Goal: Information Seeking & Learning: Learn about a topic

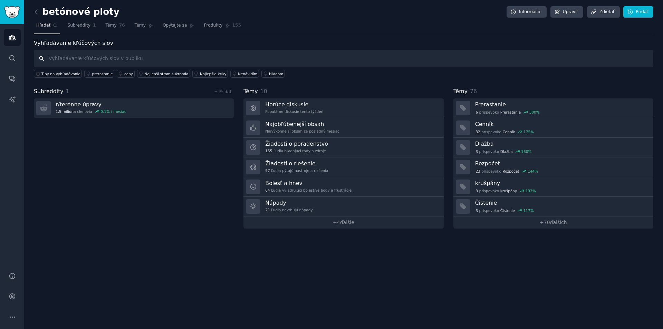
click at [73, 58] on input "text" at bounding box center [344, 59] width 620 height 18
type input "plot"
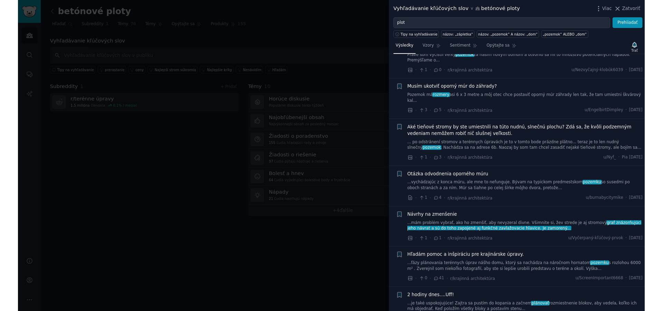
scroll to position [415, 0]
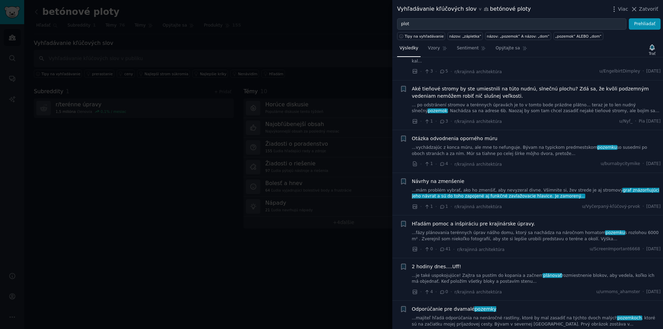
click at [165, 192] on div at bounding box center [331, 164] width 663 height 329
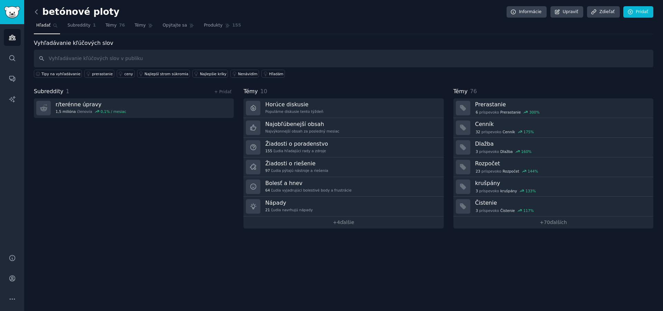
click at [38, 12] on icon at bounding box center [36, 11] width 7 height 7
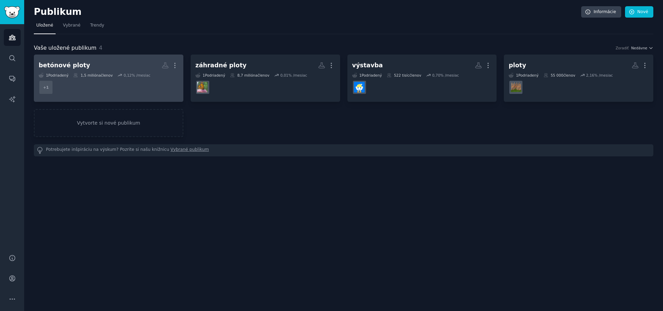
click at [105, 87] on dd "+ 1" at bounding box center [109, 87] width 140 height 19
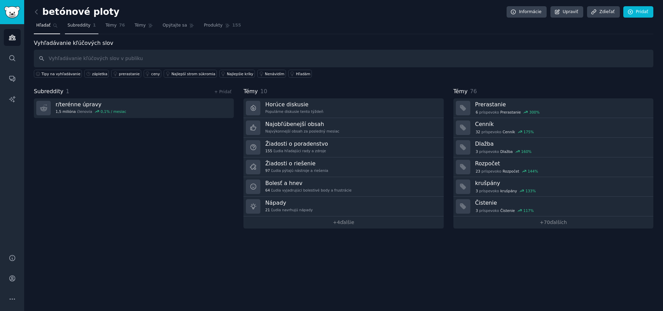
click at [78, 27] on font "Subreddity" at bounding box center [78, 25] width 23 height 5
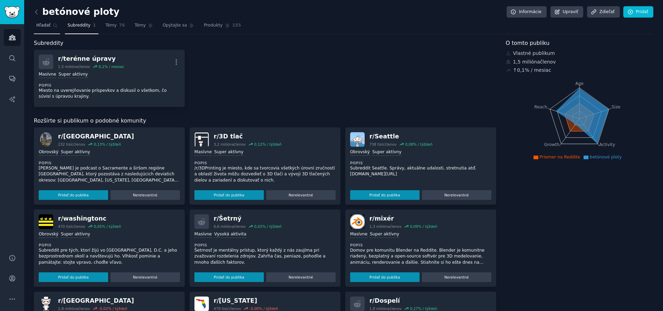
click at [44, 27] on font "Hľadať" at bounding box center [43, 25] width 14 height 5
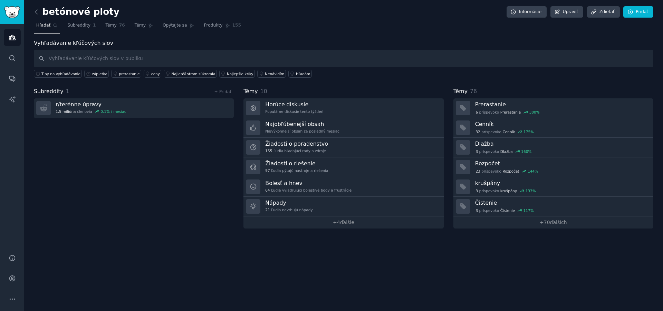
click at [93, 61] on input "text" at bounding box center [344, 59] width 620 height 18
type input "l"
type input "plot"
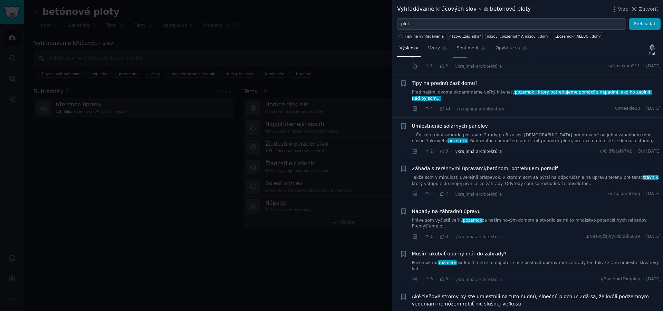
scroll to position [207, 0]
click at [193, 173] on div at bounding box center [331, 155] width 663 height 311
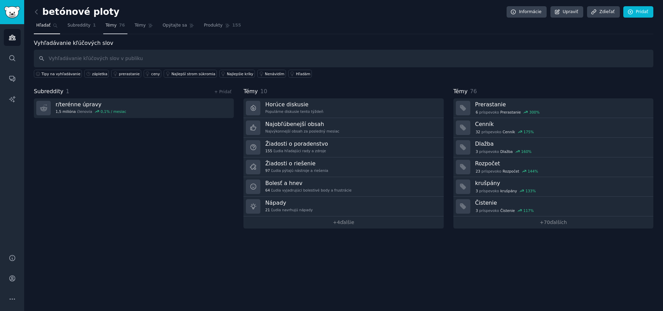
click at [106, 28] on span "Témy" at bounding box center [111, 25] width 11 height 6
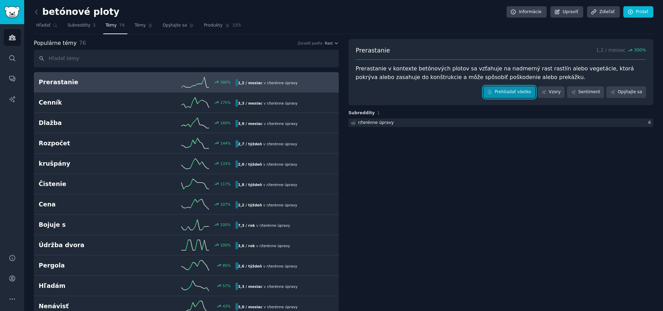
click at [501, 96] on link "Prehliadať všetko" at bounding box center [510, 92] width 52 height 12
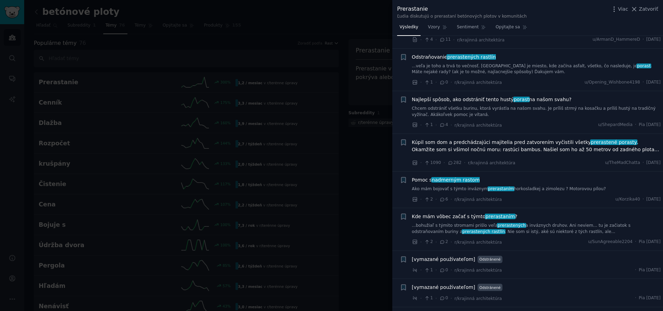
scroll to position [345, 0]
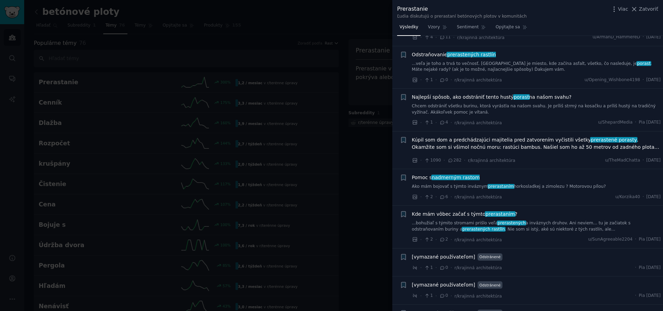
click at [390, 174] on div at bounding box center [331, 155] width 663 height 311
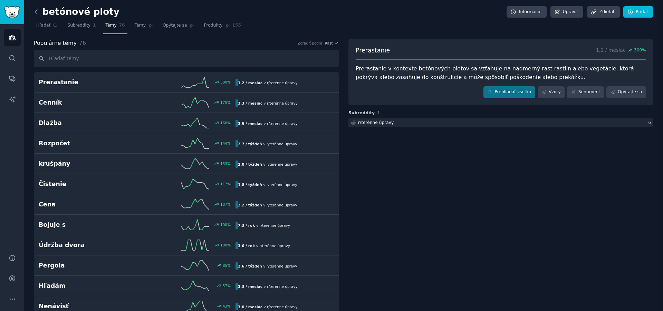
click at [47, 26] on font "Hľadať" at bounding box center [43, 25] width 14 height 5
click at [38, 15] on icon at bounding box center [36, 11] width 7 height 7
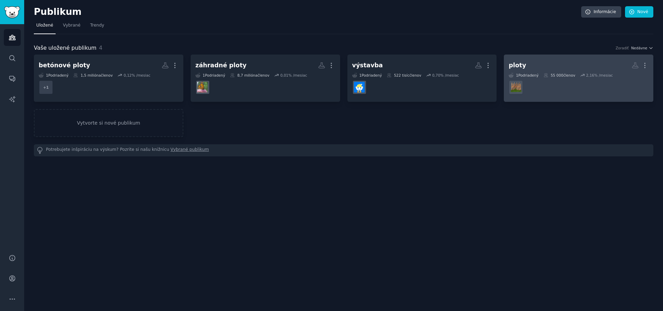
click at [595, 77] on font "% /mesiac" at bounding box center [604, 75] width 19 height 4
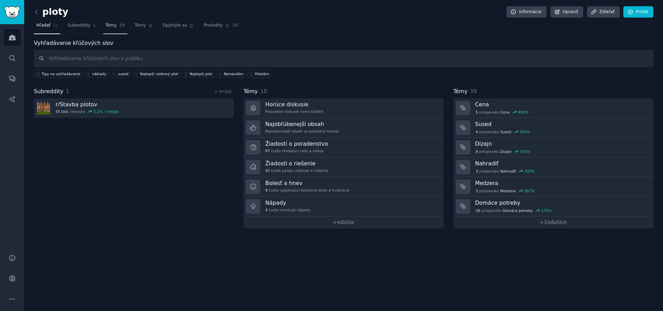
click at [109, 26] on font "Témy" at bounding box center [111, 25] width 11 height 5
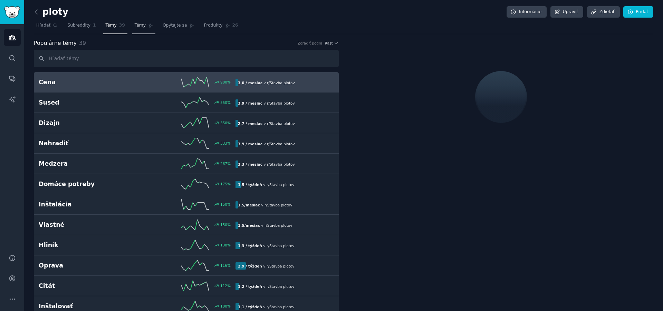
click at [135, 24] on font "Témy" at bounding box center [140, 25] width 11 height 5
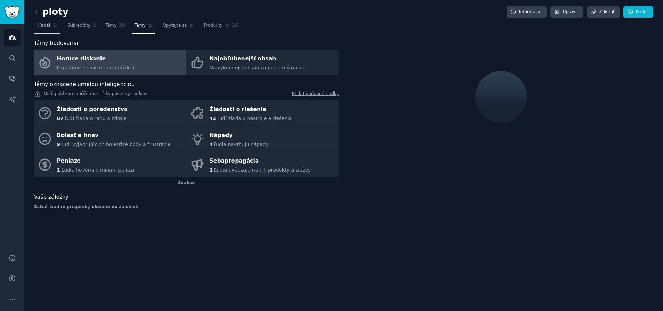
click at [41, 30] on link "Hľadať" at bounding box center [47, 27] width 26 height 14
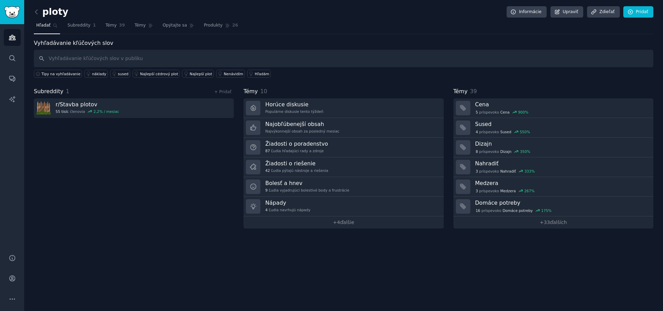
click at [72, 54] on input "text" at bounding box center [344, 59] width 620 height 18
type input "plot"
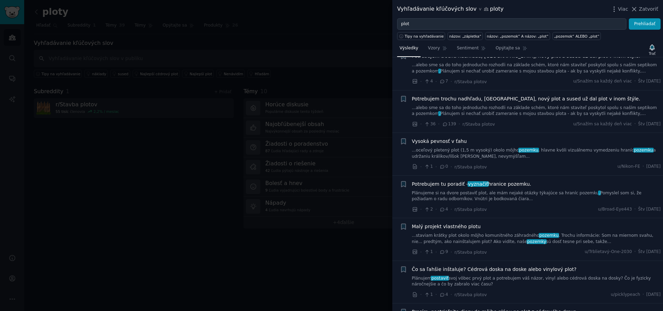
scroll to position [69, 0]
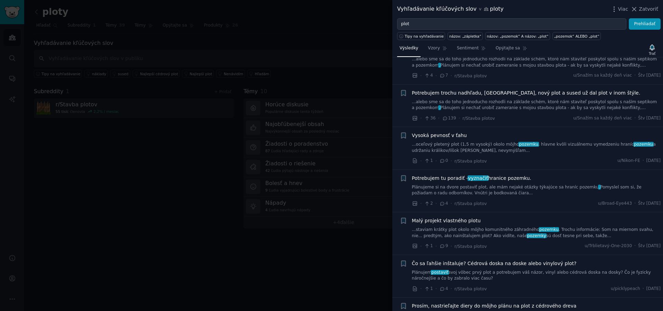
click at [181, 202] on div at bounding box center [331, 155] width 663 height 311
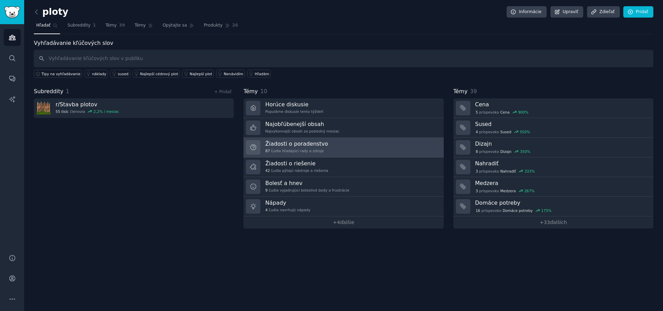
click at [293, 146] on font "Žiadosti o poradenstvo" at bounding box center [296, 144] width 63 height 7
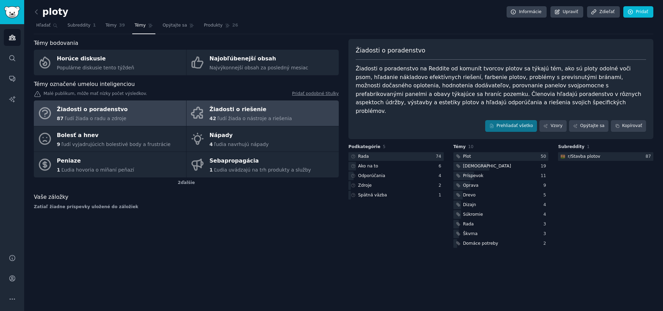
click at [227, 114] on div "Žiadosti o riešenie" at bounding box center [251, 109] width 83 height 11
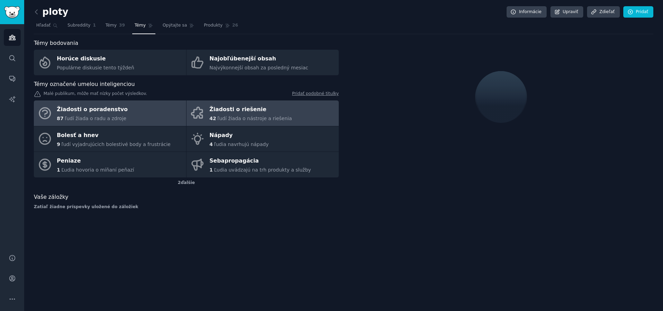
click at [112, 113] on font "Žiadosti o poradenstvo" at bounding box center [92, 109] width 71 height 7
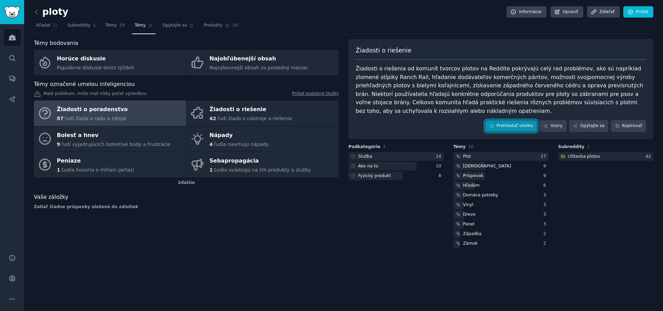
click at [512, 123] on font "Prehliadať všetko" at bounding box center [515, 125] width 37 height 5
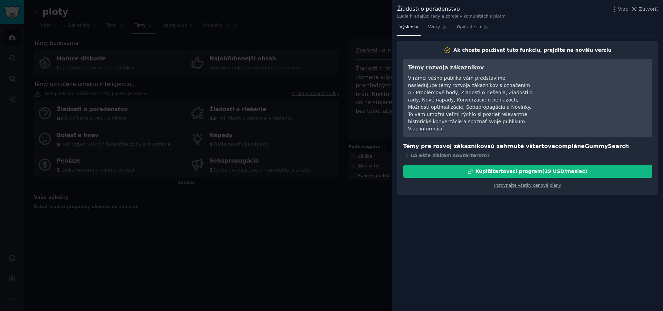
click at [354, 239] on div at bounding box center [331, 155] width 663 height 311
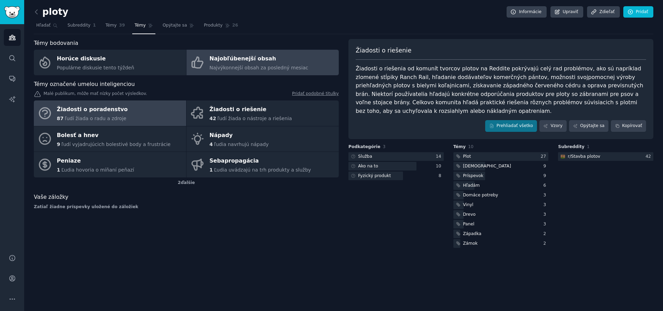
click at [225, 66] on font "Najvýkonnejší obsah za posledný mesiac" at bounding box center [259, 68] width 99 height 6
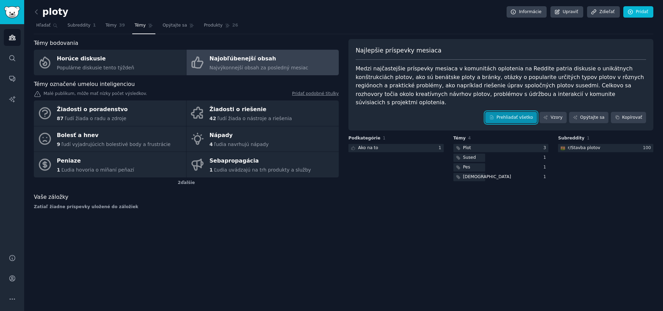
click at [514, 115] on font "Prehliadať všetko" at bounding box center [515, 117] width 37 height 5
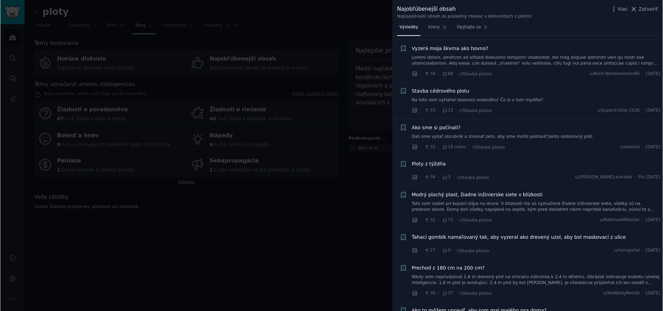
scroll to position [760, 0]
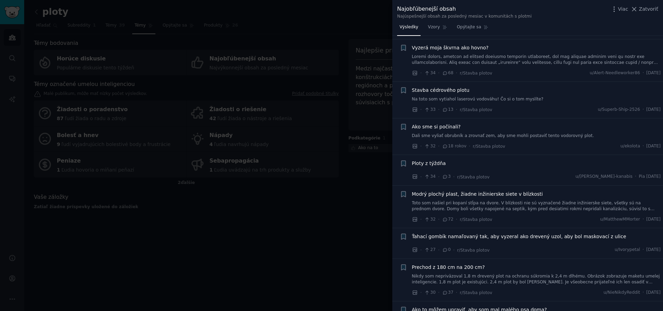
click at [282, 243] on div at bounding box center [331, 155] width 663 height 311
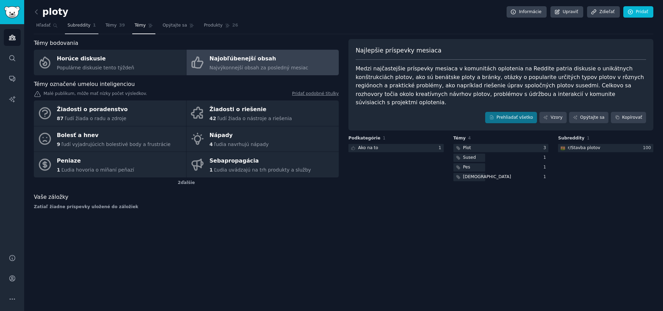
click at [70, 27] on font "Subreddity" at bounding box center [78, 25] width 23 height 5
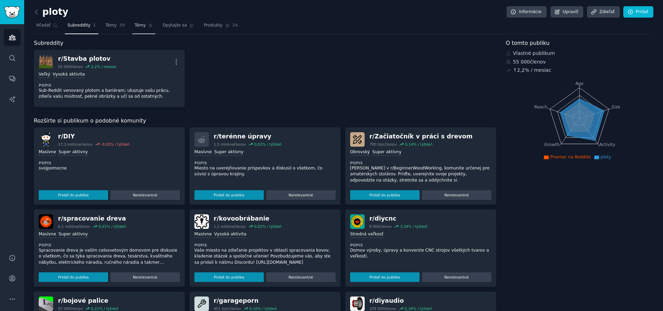
click at [135, 29] on link "Témy" at bounding box center [143, 27] width 23 height 14
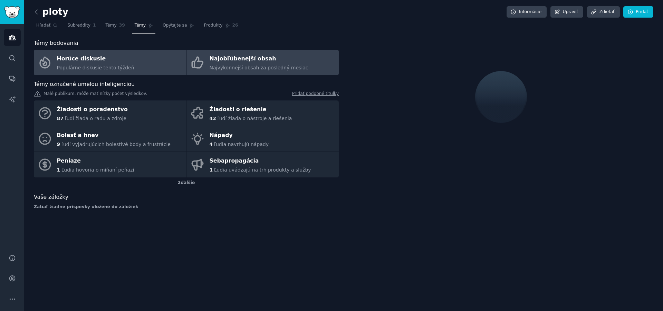
click at [228, 65] on font "Najvýkonnejší obsah za posledný mesiac" at bounding box center [259, 68] width 99 height 6
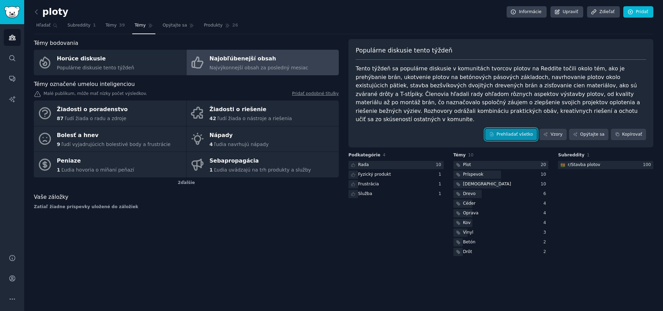
click at [512, 132] on font "Prehliadať všetko" at bounding box center [515, 134] width 37 height 5
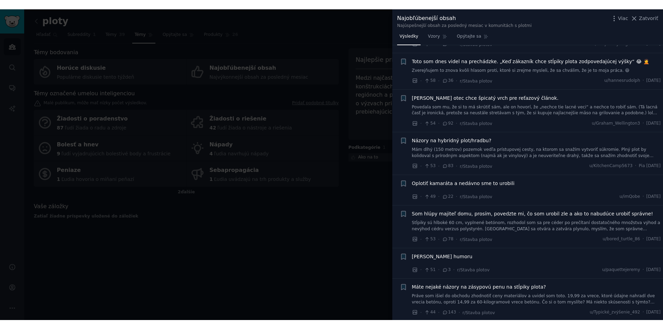
scroll to position [415, 0]
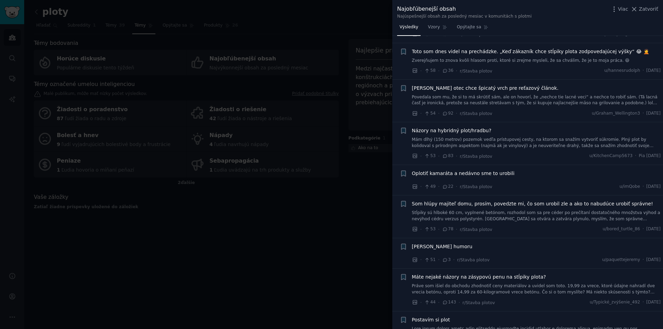
click at [326, 282] on div at bounding box center [331, 164] width 663 height 329
